Goal: Check status: Check status

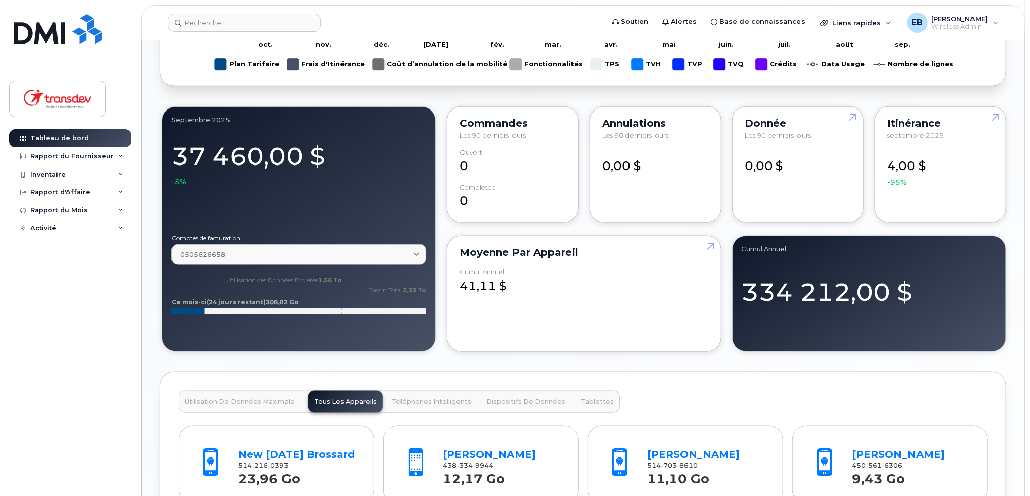
scroll to position [807, 0]
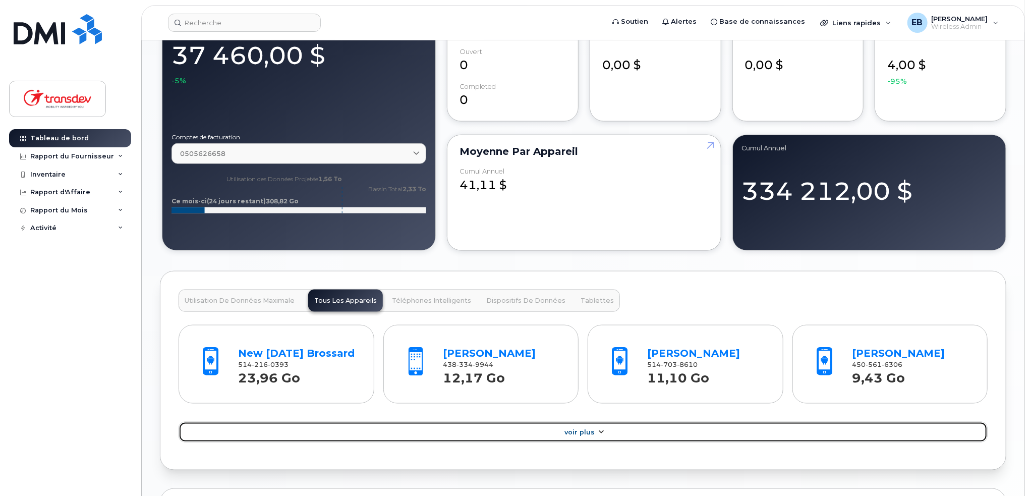
click at [684, 428] on link "Voir Plus" at bounding box center [583, 432] width 809 height 21
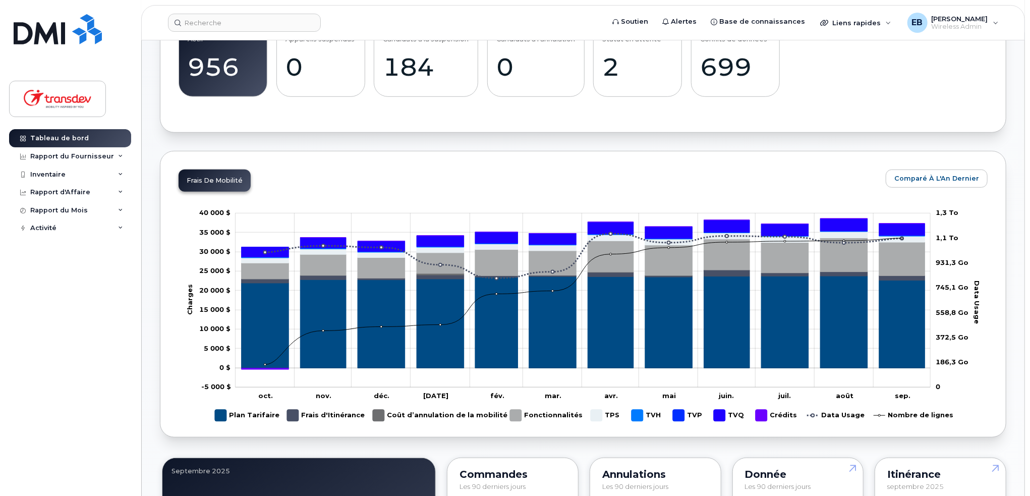
scroll to position [353, 0]
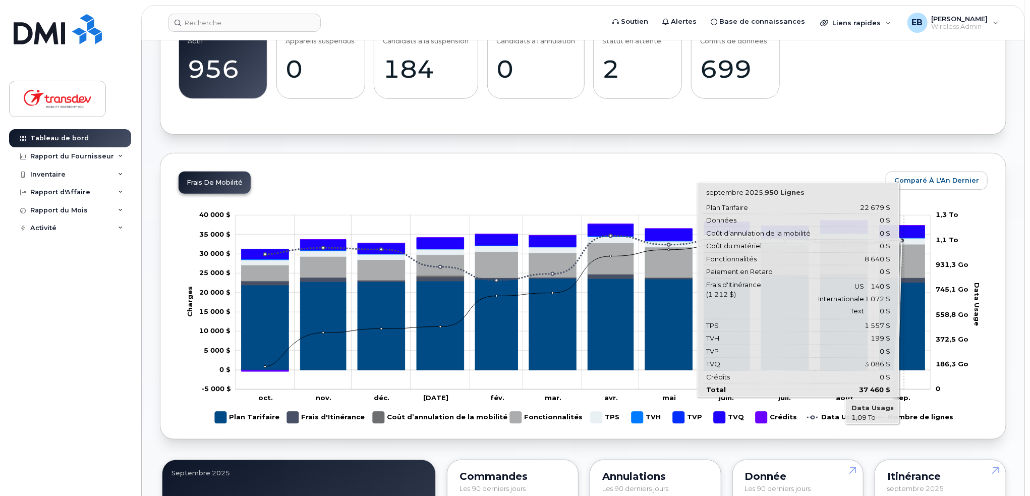
scroll to position [404, 0]
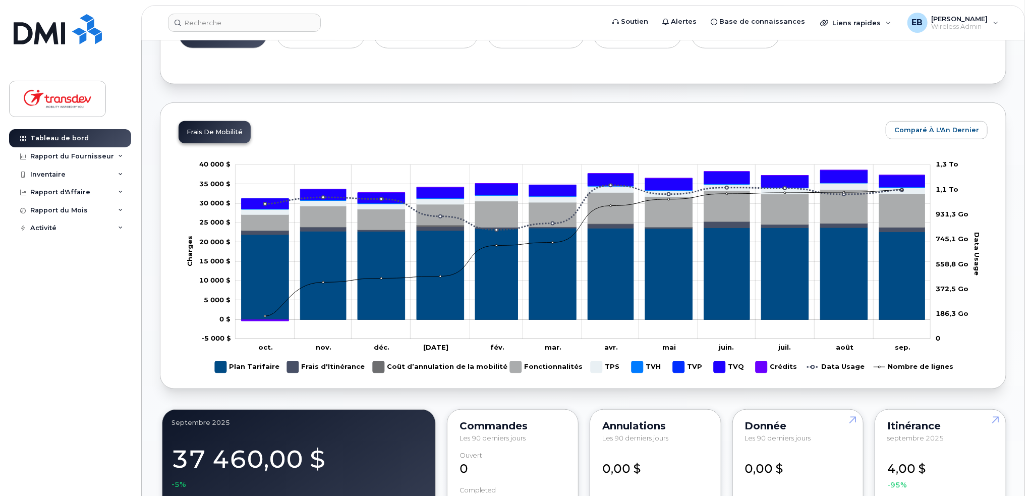
click at [768, 366] on rect "Légende" at bounding box center [776, 367] width 41 height 20
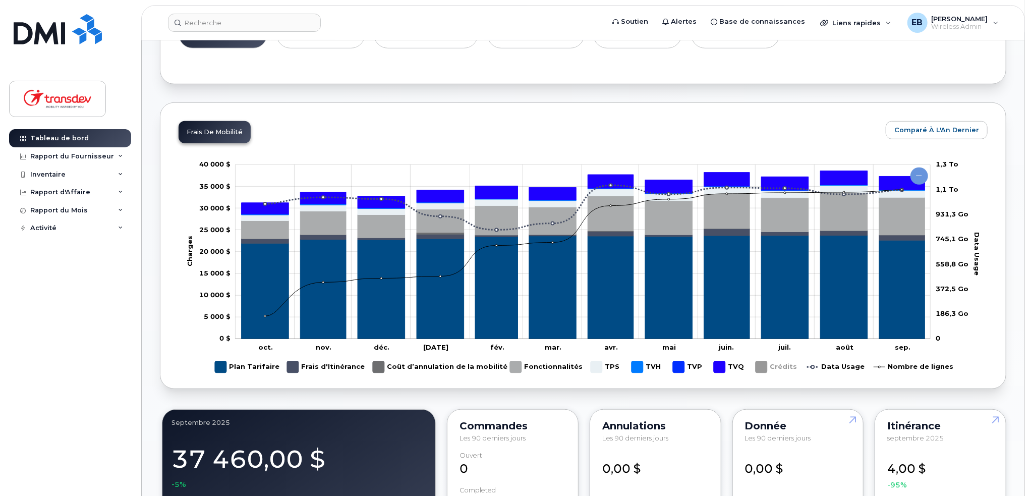
click at [768, 366] on rect "Légende" at bounding box center [776, 367] width 41 height 20
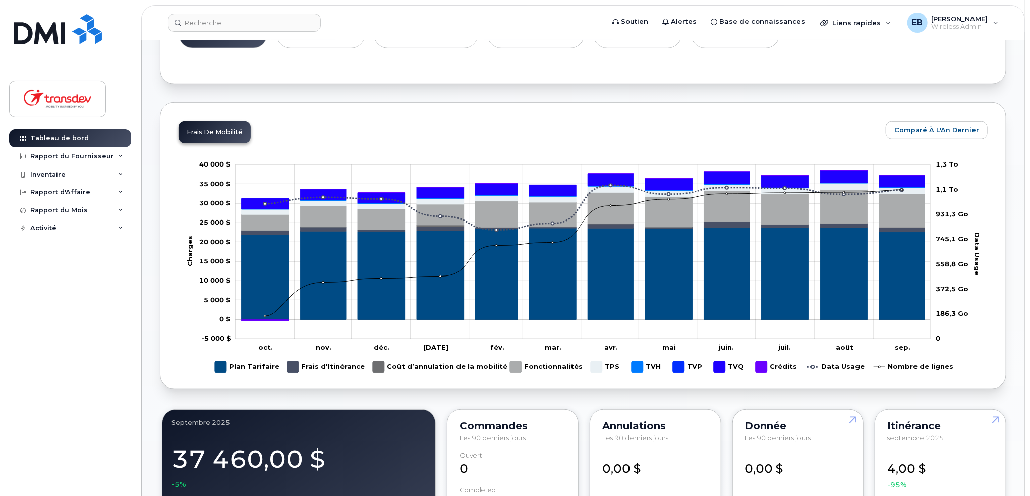
click at [768, 366] on rect "Légende" at bounding box center [776, 367] width 41 height 20
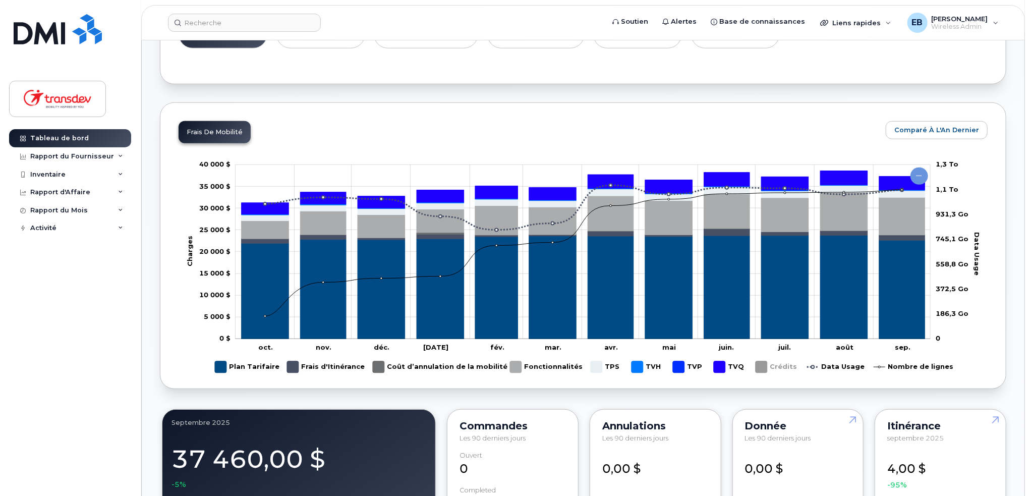
click at [768, 366] on rect "Légende" at bounding box center [776, 367] width 41 height 20
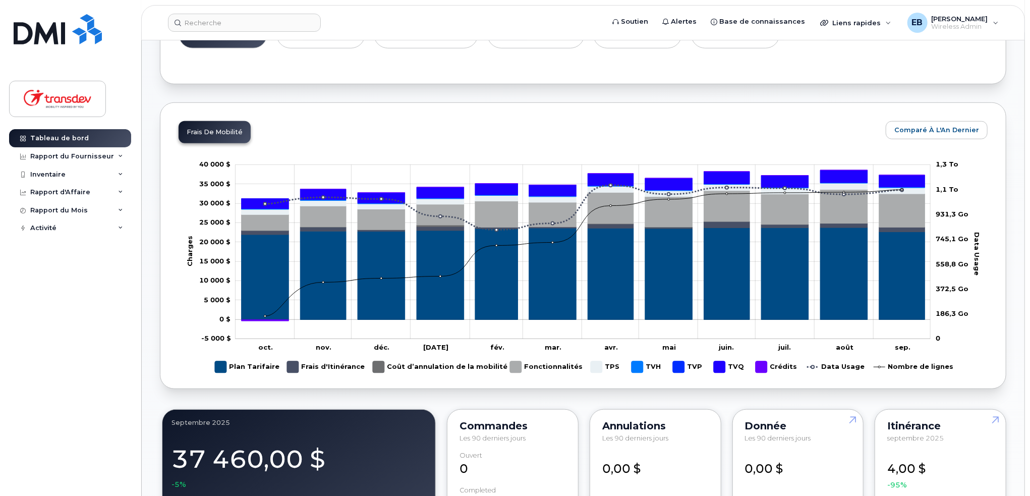
click at [768, 366] on rect "Légende" at bounding box center [776, 367] width 41 height 20
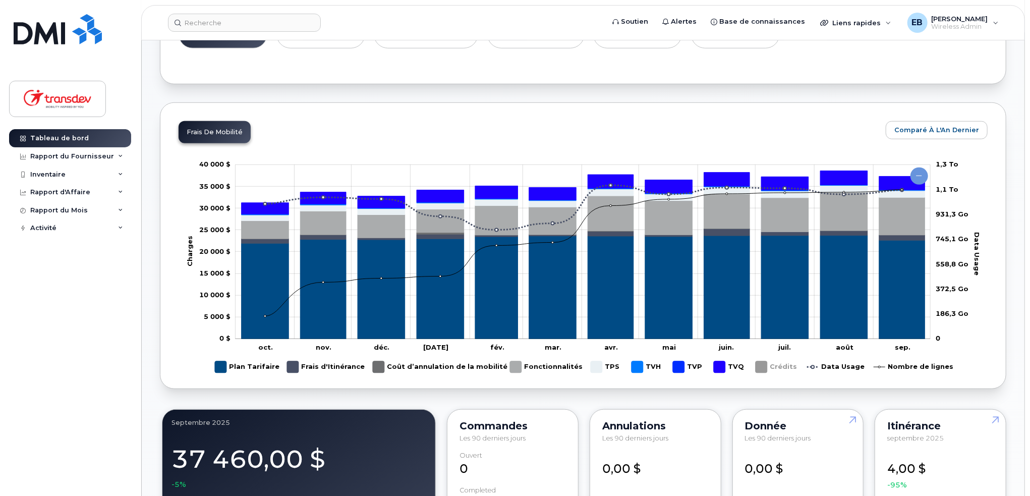
click at [595, 370] on rect "Légende" at bounding box center [606, 367] width 31 height 20
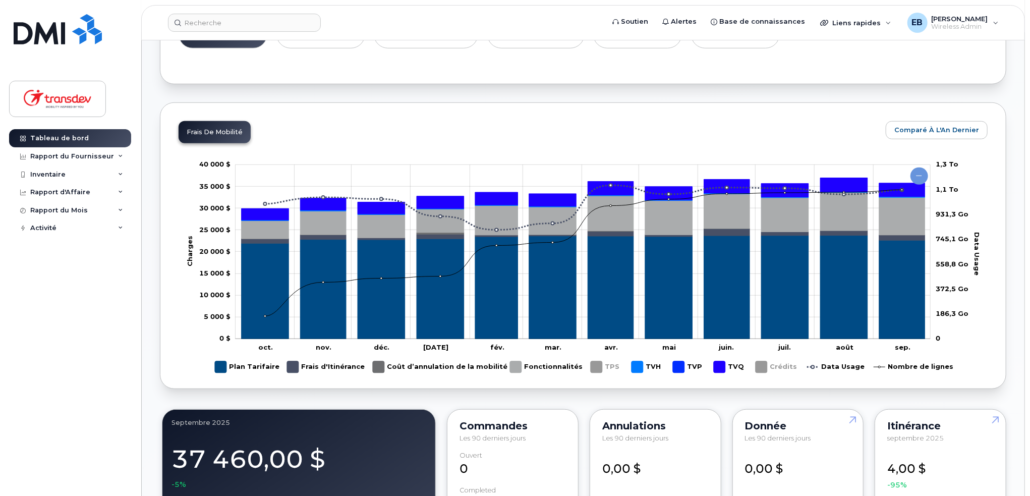
click at [595, 370] on rect "Légende" at bounding box center [606, 367] width 31 height 20
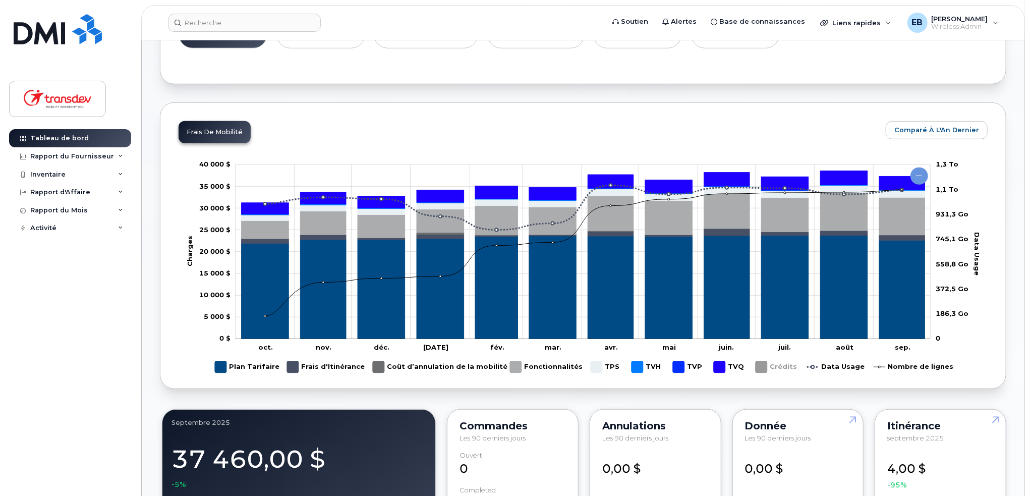
click at [295, 365] on rect "Légende" at bounding box center [325, 367] width 76 height 20
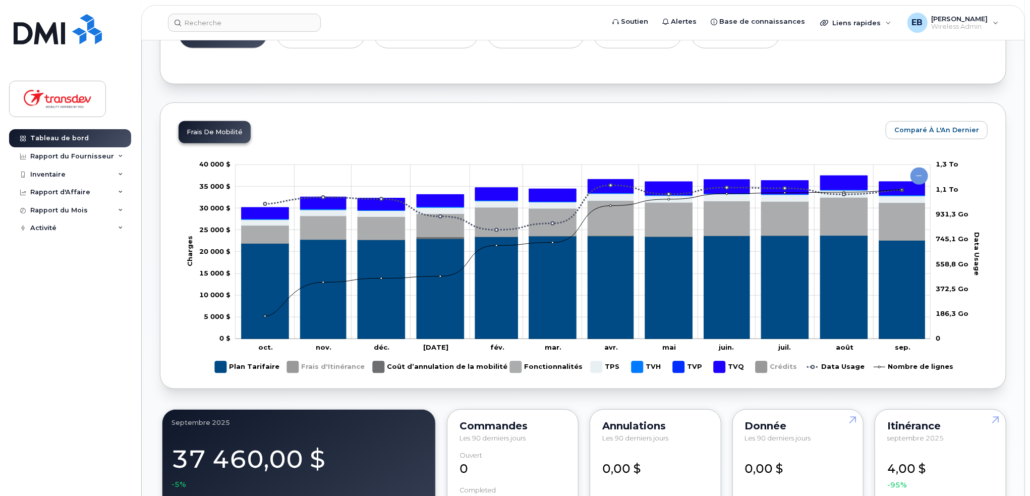
click at [295, 365] on rect "Légende" at bounding box center [325, 367] width 76 height 20
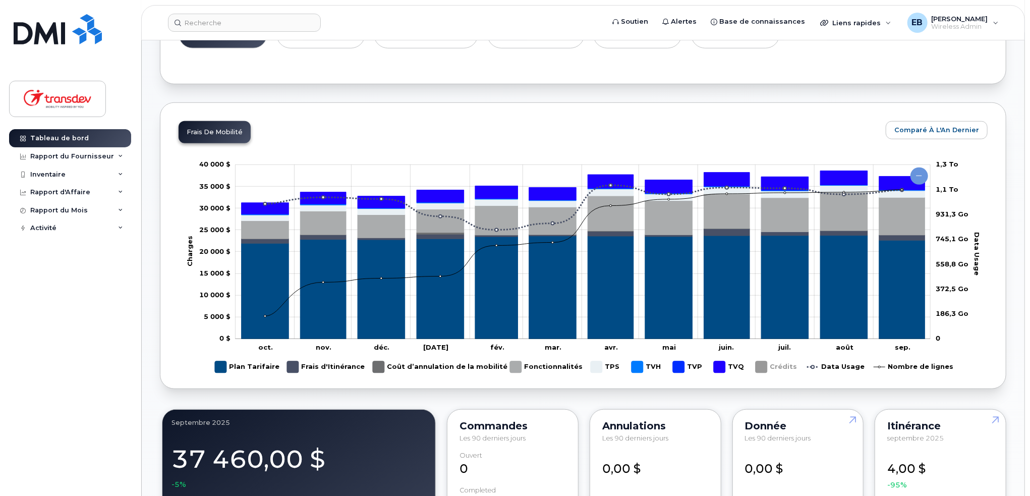
click at [906, 362] on rect "Légende" at bounding box center [913, 367] width 78 height 20
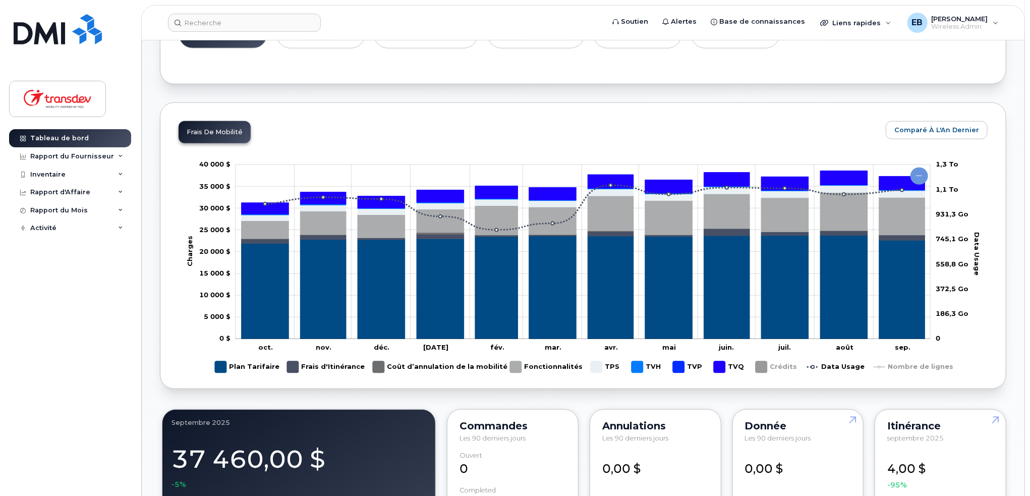
click at [851, 367] on rect "Légende" at bounding box center [835, 367] width 57 height 20
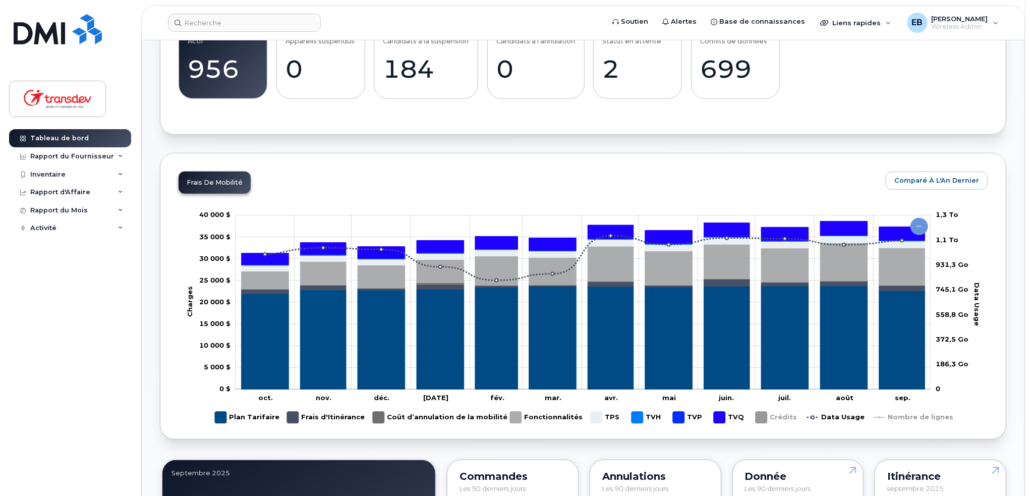
scroll to position [50, 0]
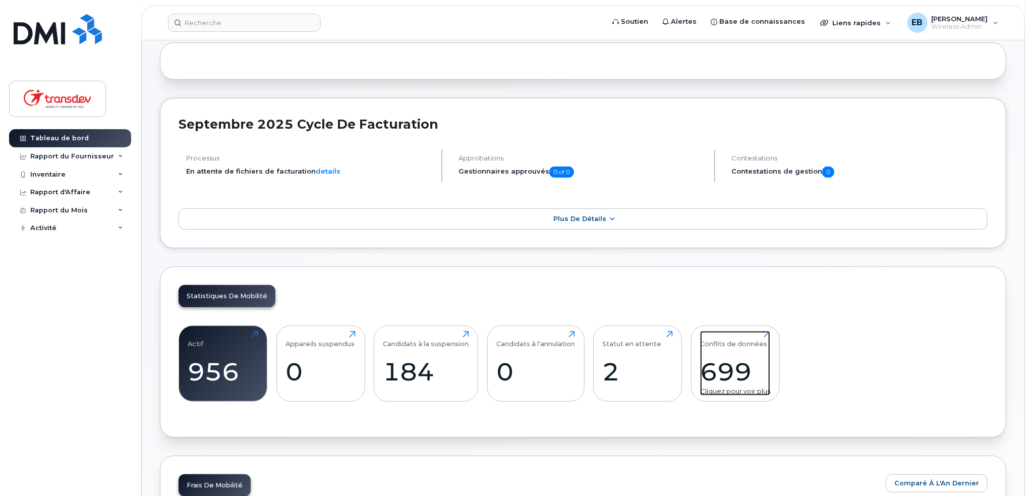
click at [721, 357] on div "699" at bounding box center [735, 372] width 70 height 30
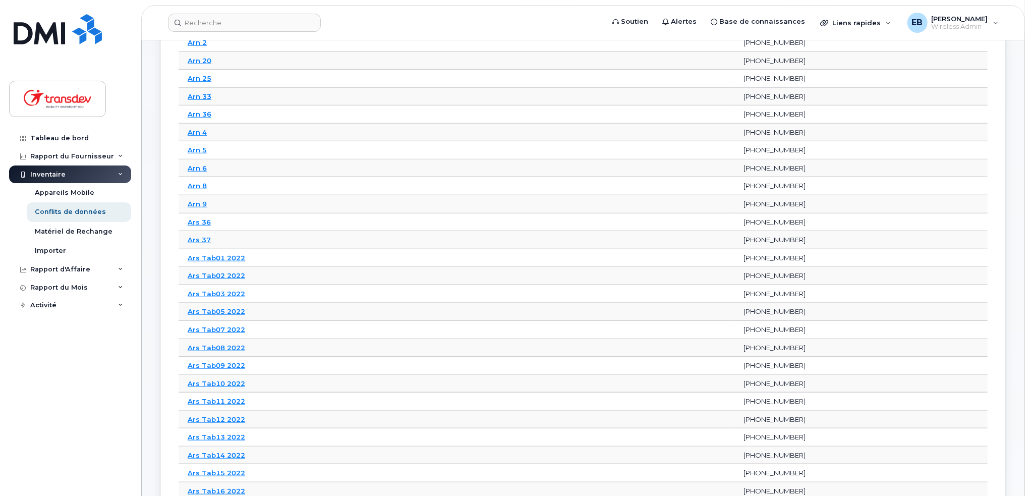
scroll to position [605, 0]
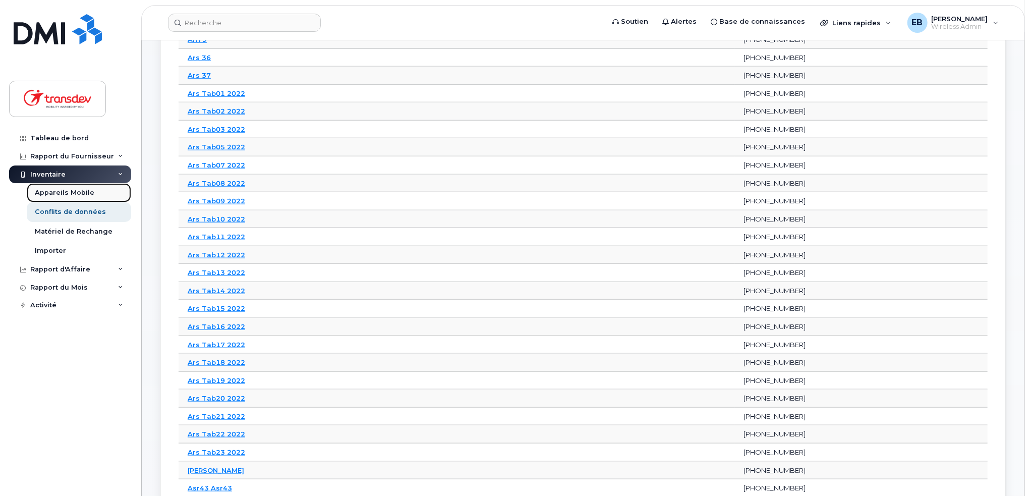
click at [66, 193] on div "Appareils Mobile" at bounding box center [65, 192] width 60 height 9
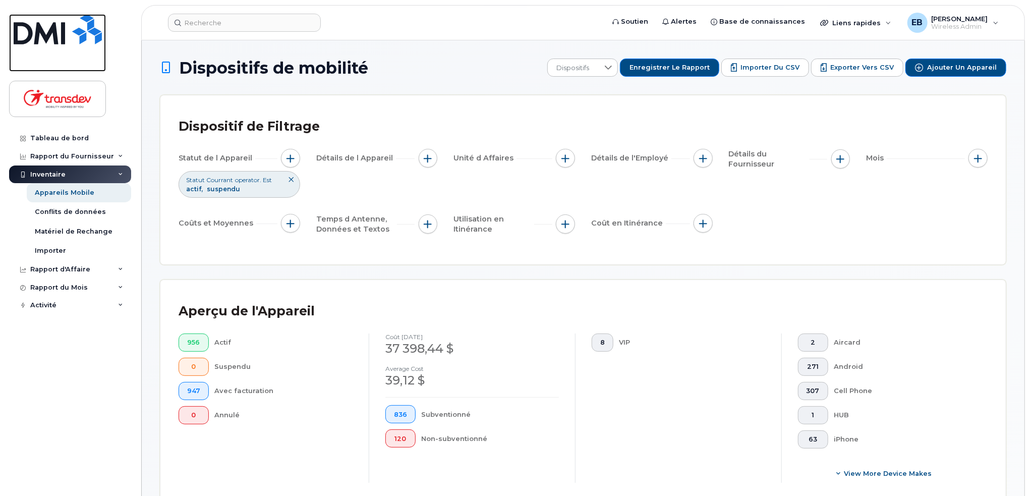
click at [50, 25] on img at bounding box center [58, 29] width 88 height 30
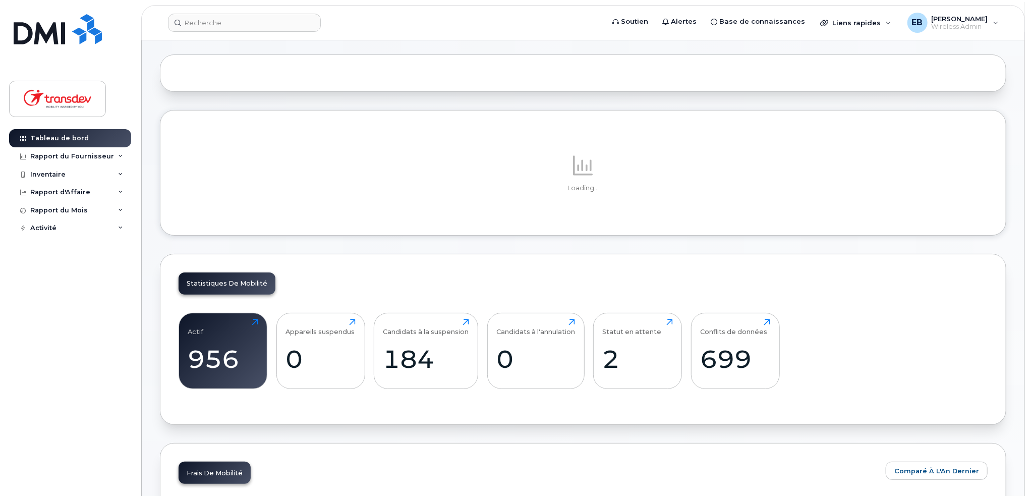
scroll to position [151, 0]
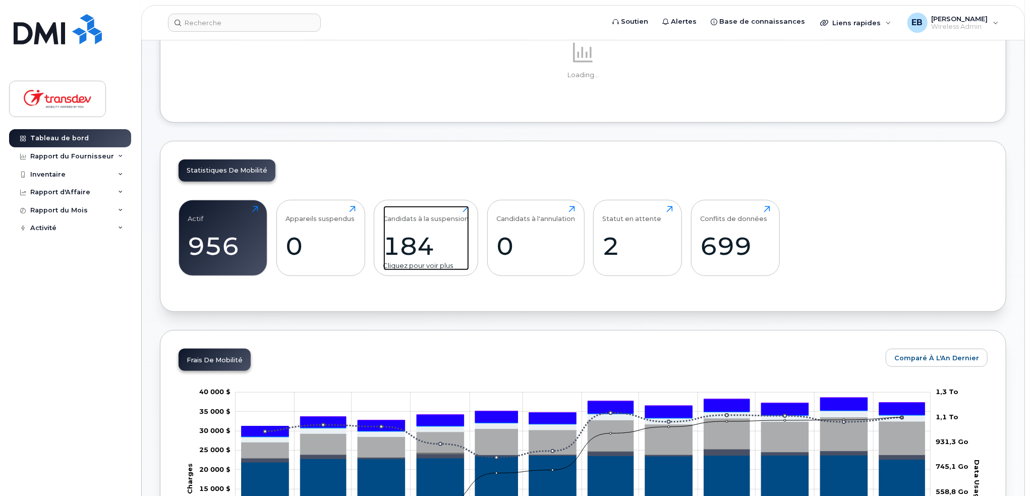
click at [416, 221] on div "Candidats à la suspension 184 Cliquez pour voir plus" at bounding box center [426, 238] width 86 height 65
click at [411, 268] on div "Cliquez pour voir plus" at bounding box center [426, 266] width 86 height 10
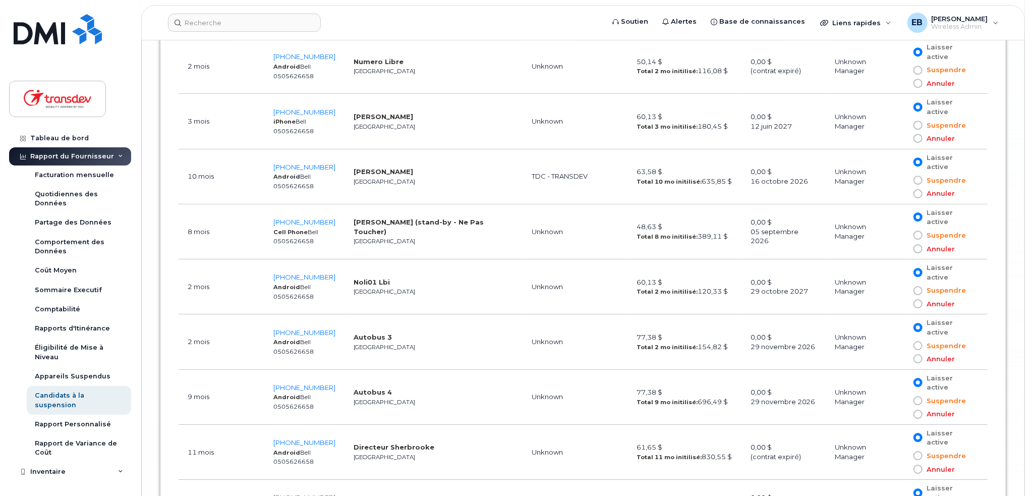
scroll to position [9808, 0]
